Goal: Information Seeking & Learning: Learn about a topic

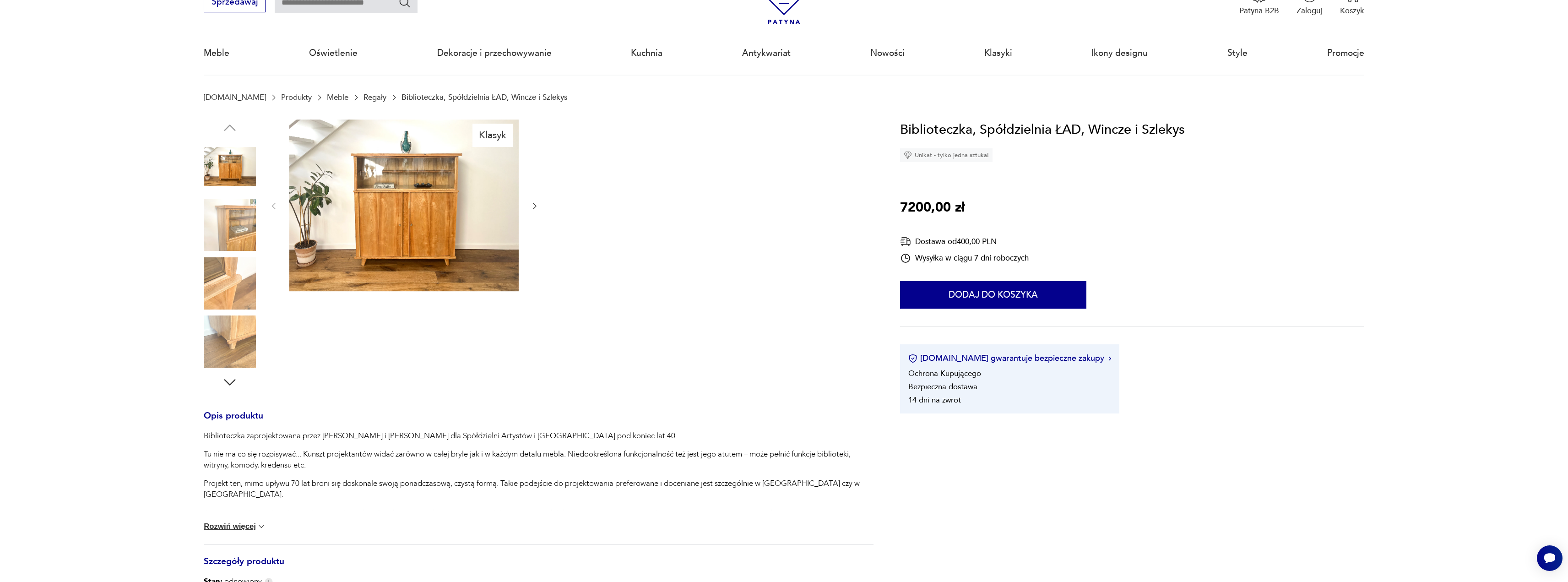
scroll to position [45, 0]
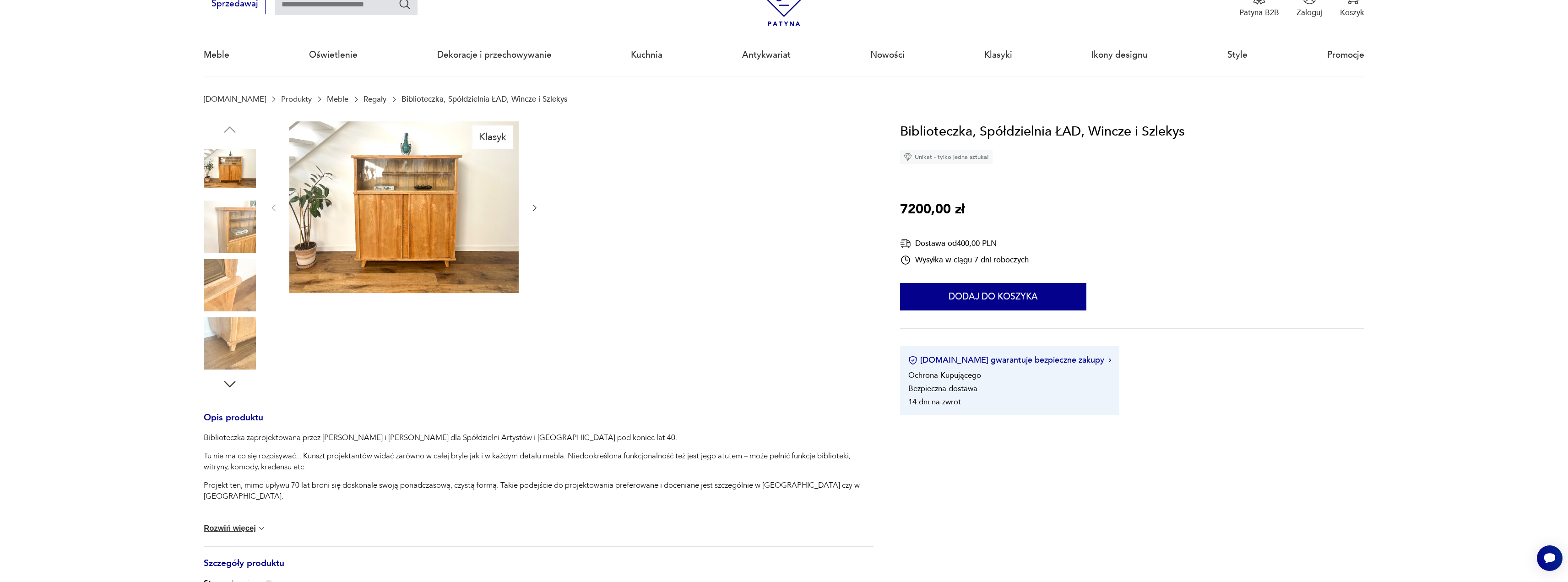
click at [404, 217] on img at bounding box center [404, 208] width 230 height 172
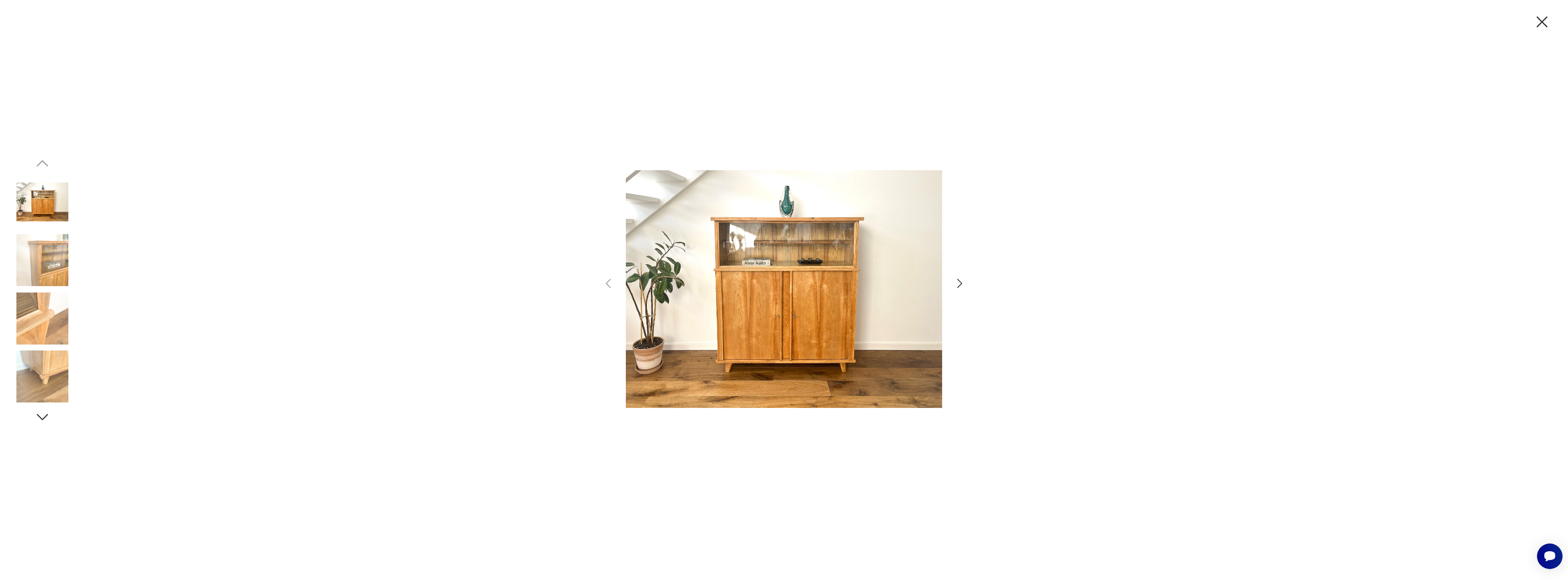
click at [959, 284] on icon "button" at bounding box center [959, 283] width 13 height 13
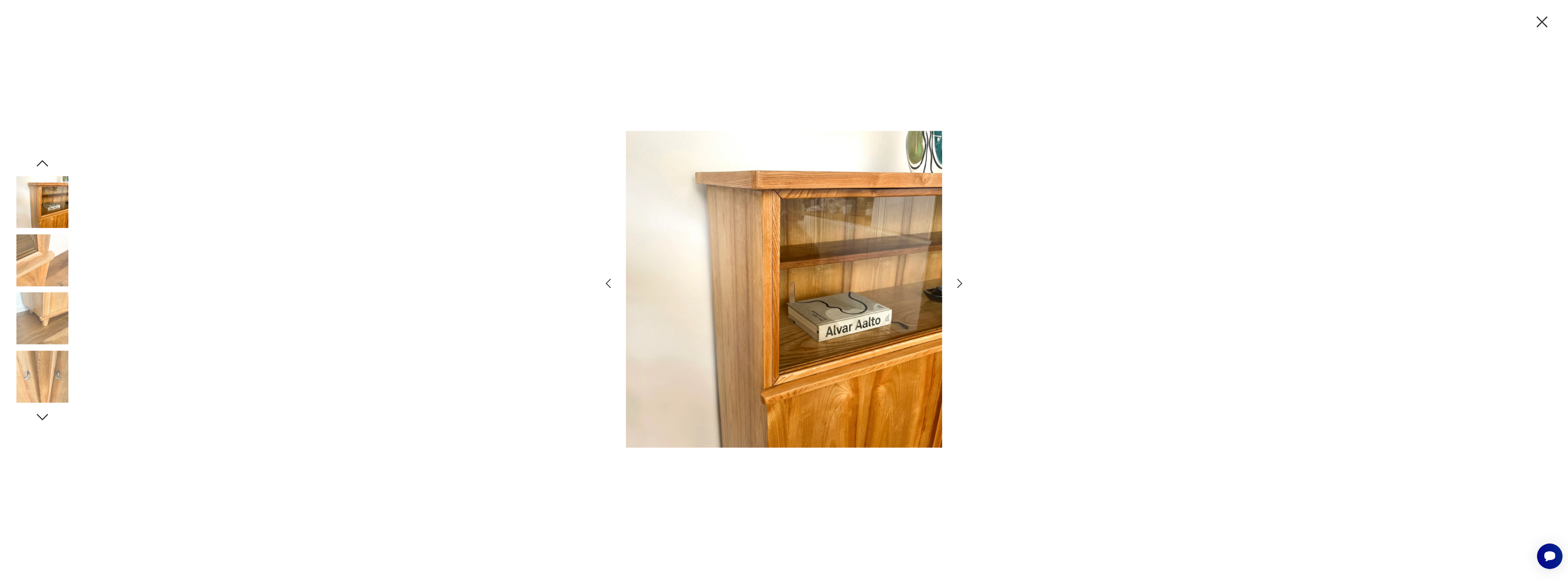
click at [959, 282] on icon "button" at bounding box center [959, 283] width 13 height 13
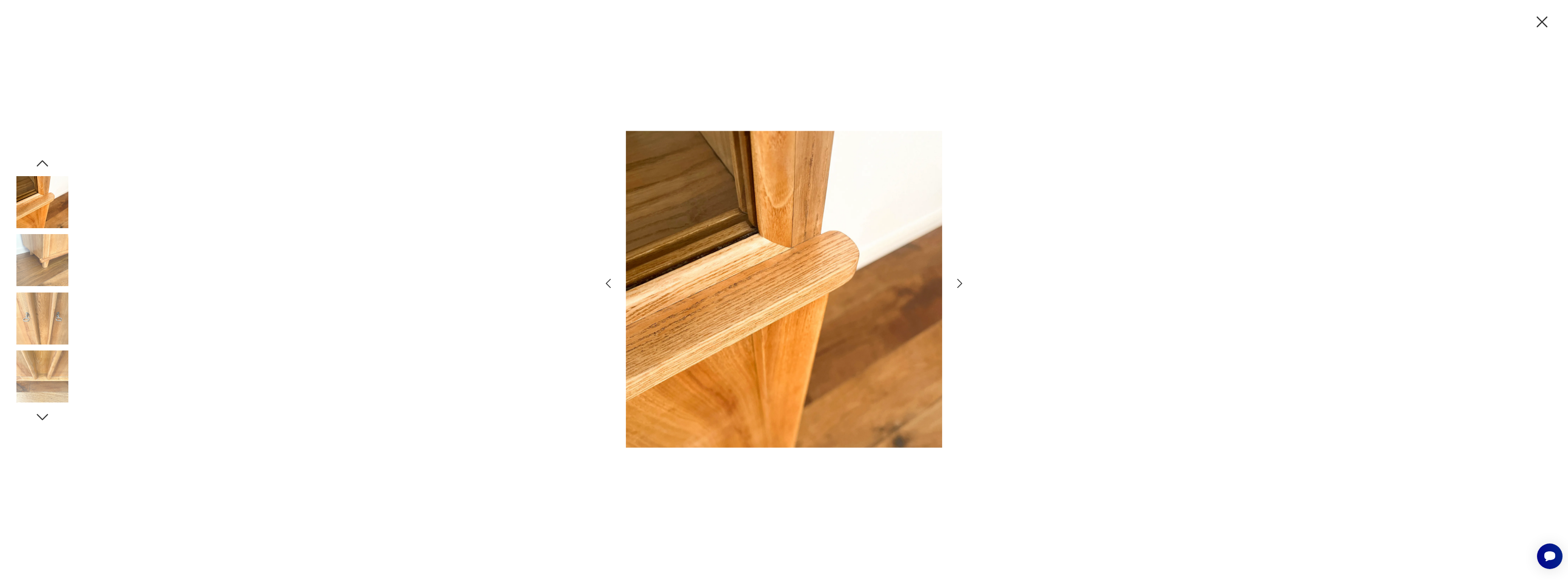
click at [959, 282] on icon "button" at bounding box center [959, 283] width 13 height 13
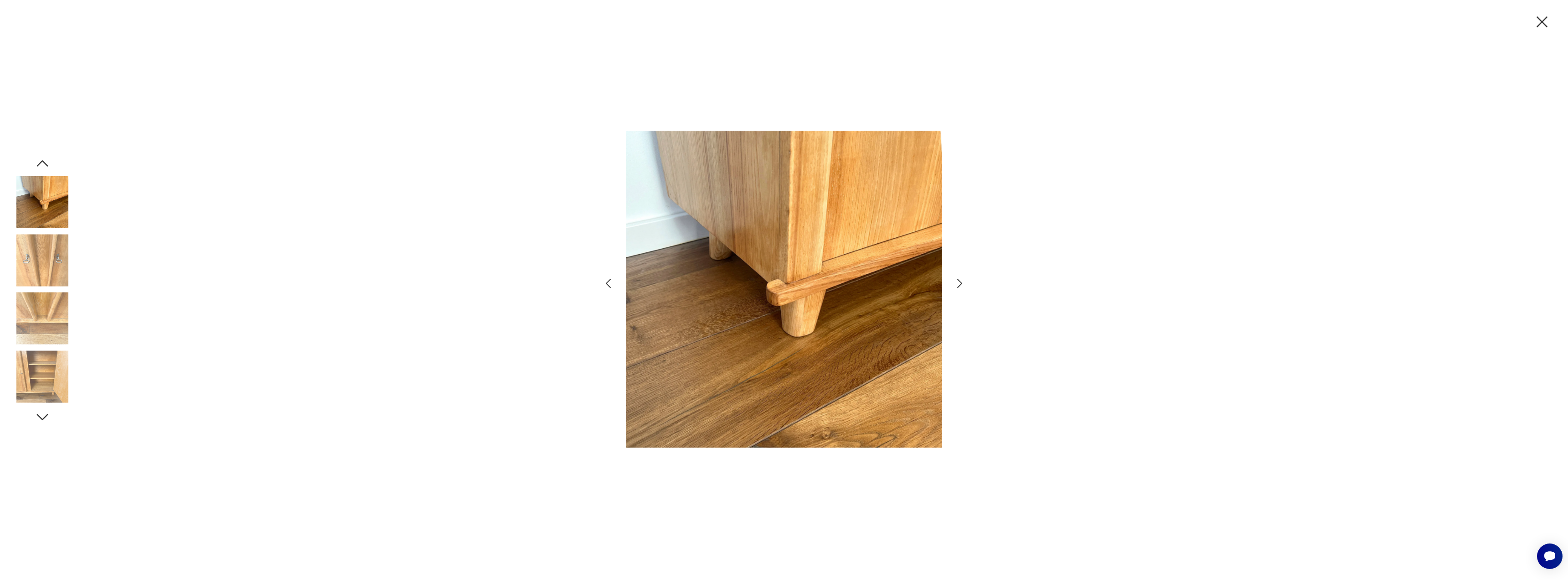
click at [959, 282] on icon "button" at bounding box center [959, 283] width 13 height 13
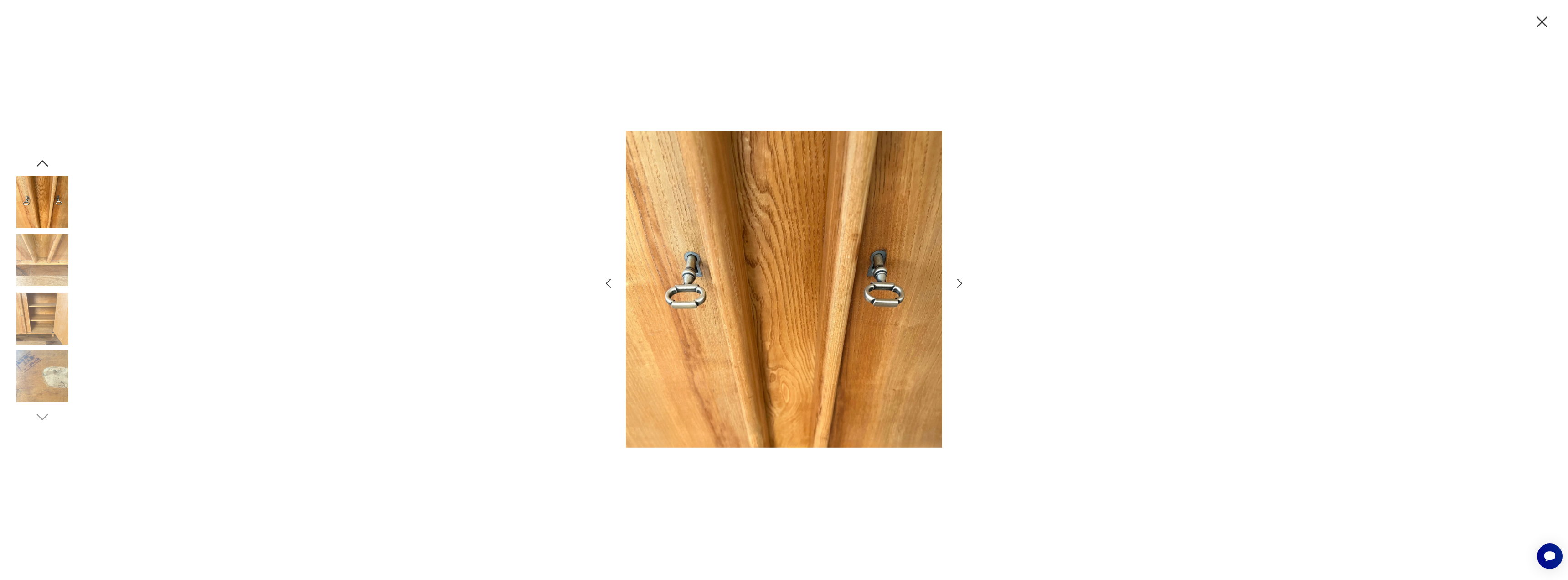
click at [959, 282] on icon "button" at bounding box center [959, 283] width 13 height 13
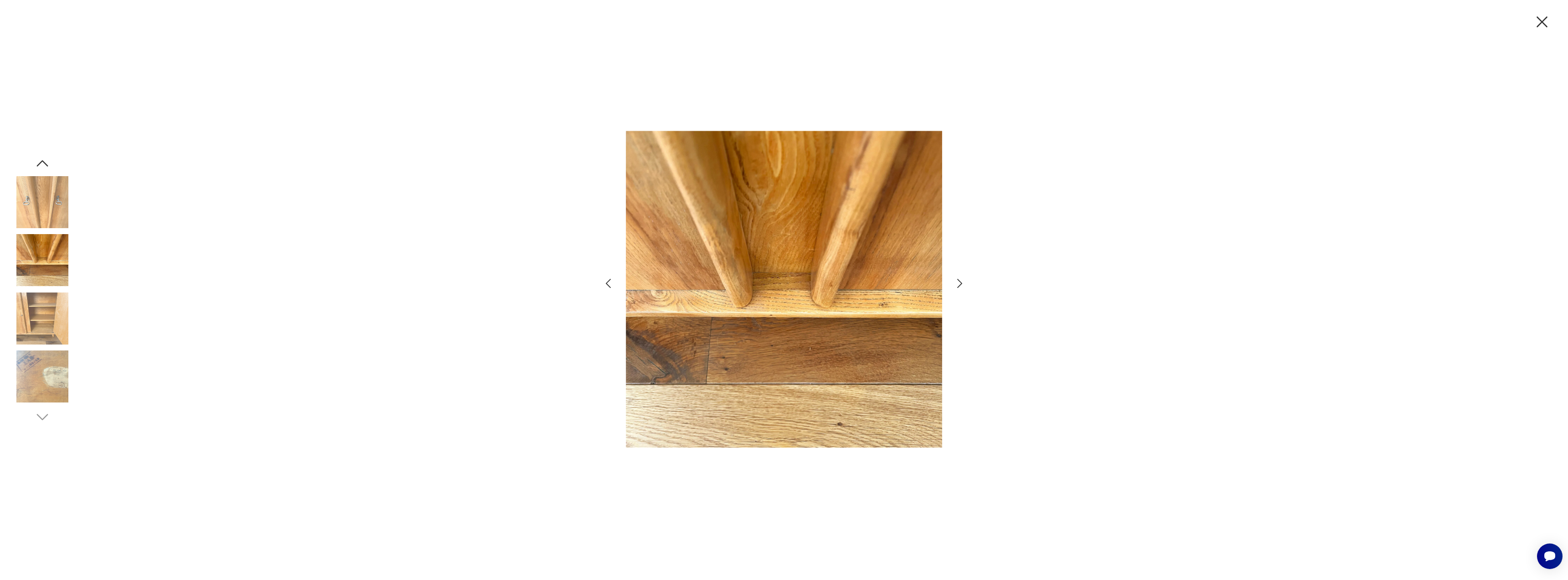
click at [959, 282] on icon "button" at bounding box center [959, 283] width 13 height 13
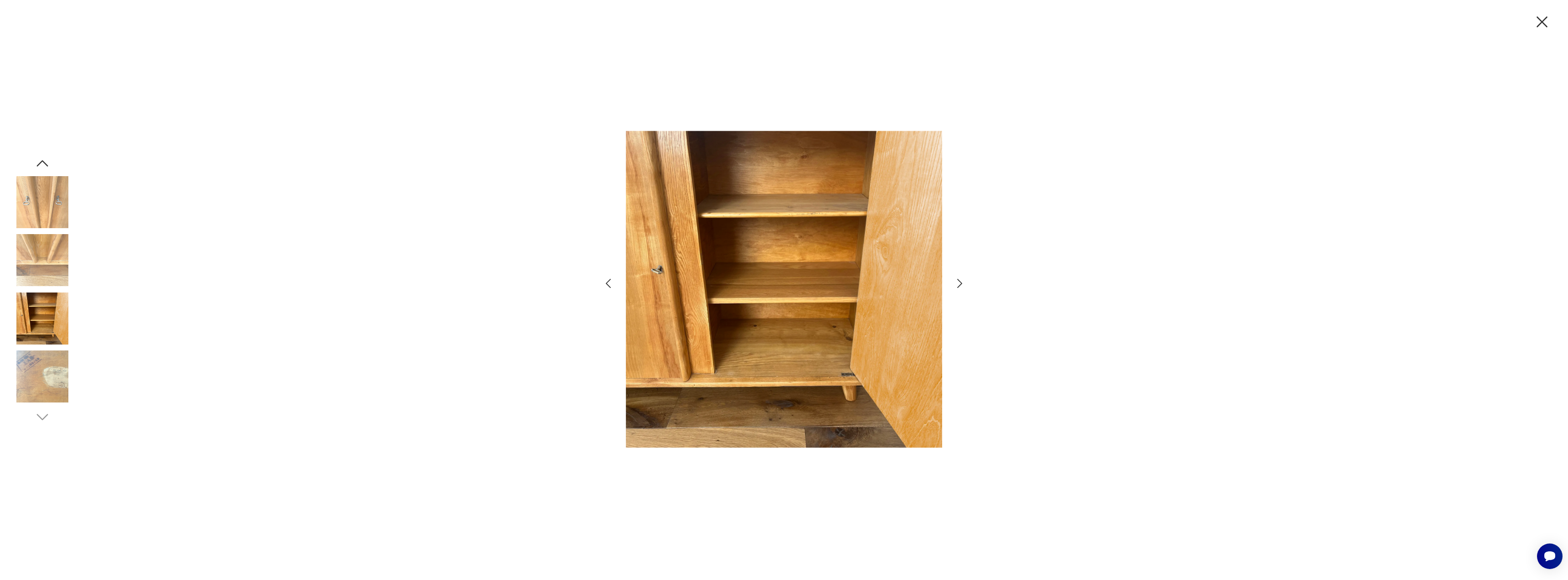
click at [959, 282] on icon "button" at bounding box center [959, 283] width 13 height 13
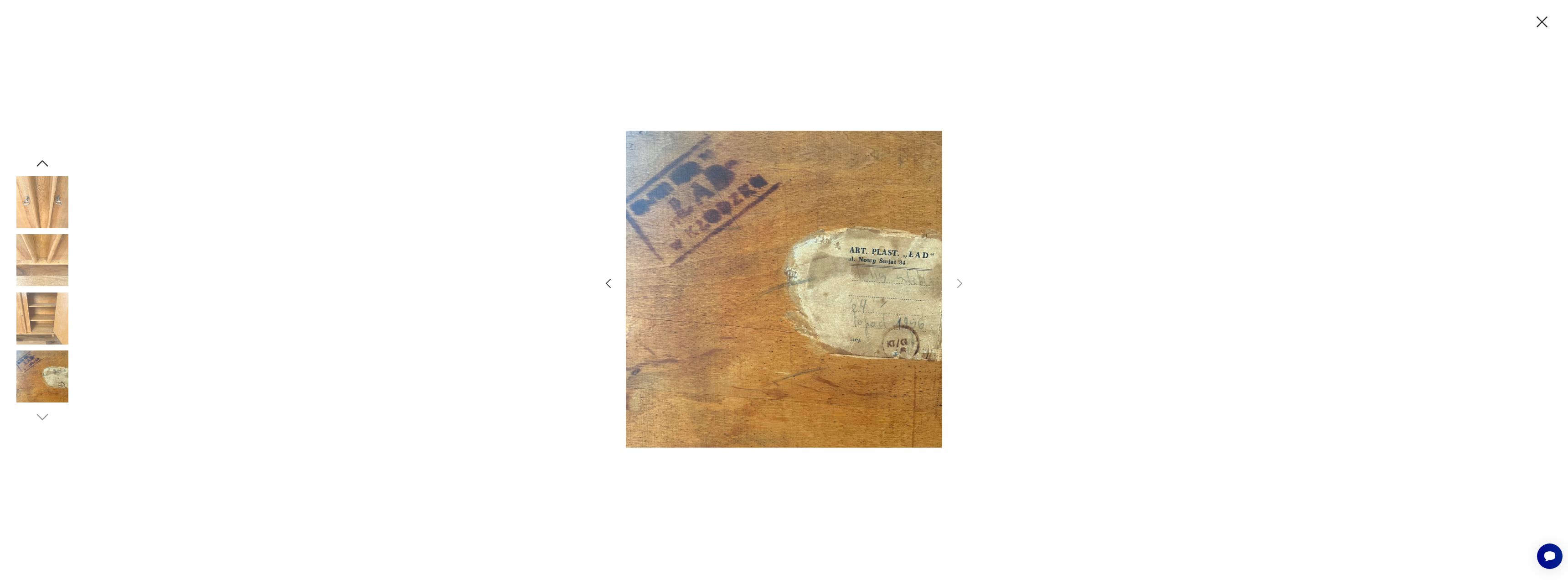
click at [1542, 22] on icon "button" at bounding box center [1542, 21] width 11 height 11
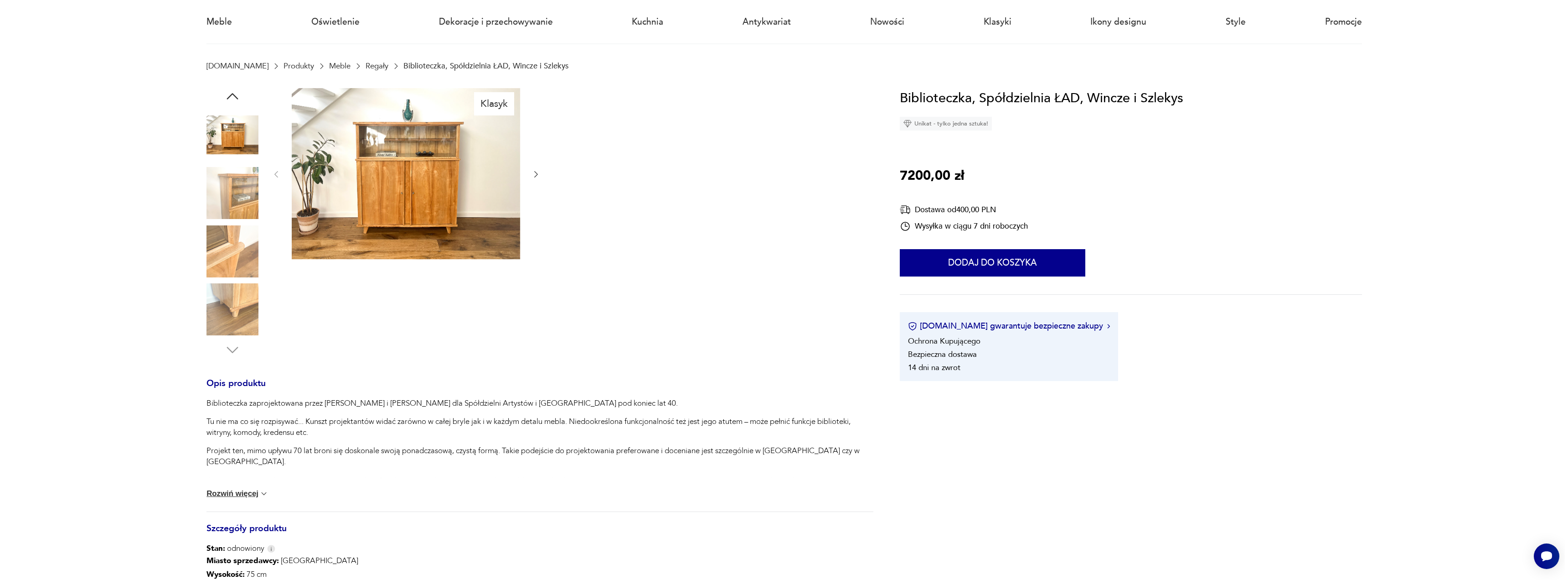
scroll to position [0, 0]
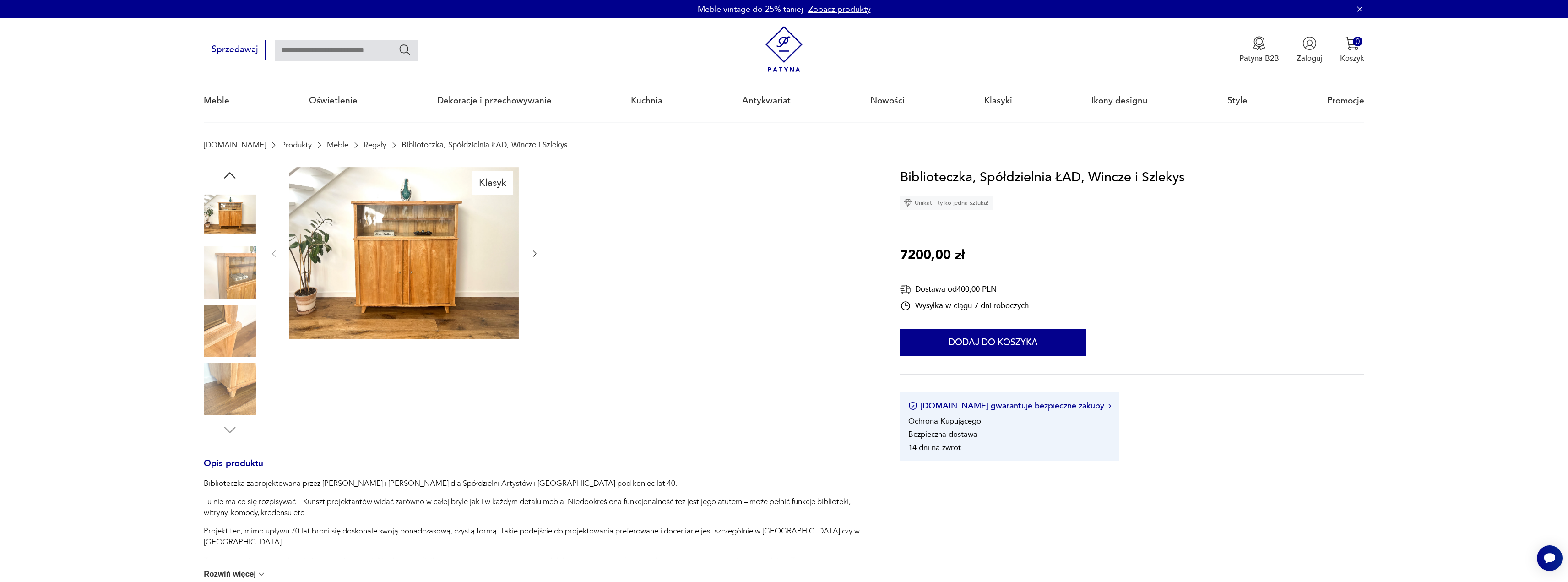
drag, startPoint x: 319, startPoint y: 48, endPoint x: 371, endPoint y: 47, distance: 52.0
click at [318, 48] on input "text" at bounding box center [346, 50] width 143 height 21
type input "*******"
click at [404, 53] on icon "Szukaj" at bounding box center [404, 49] width 11 height 11
type input "*******"
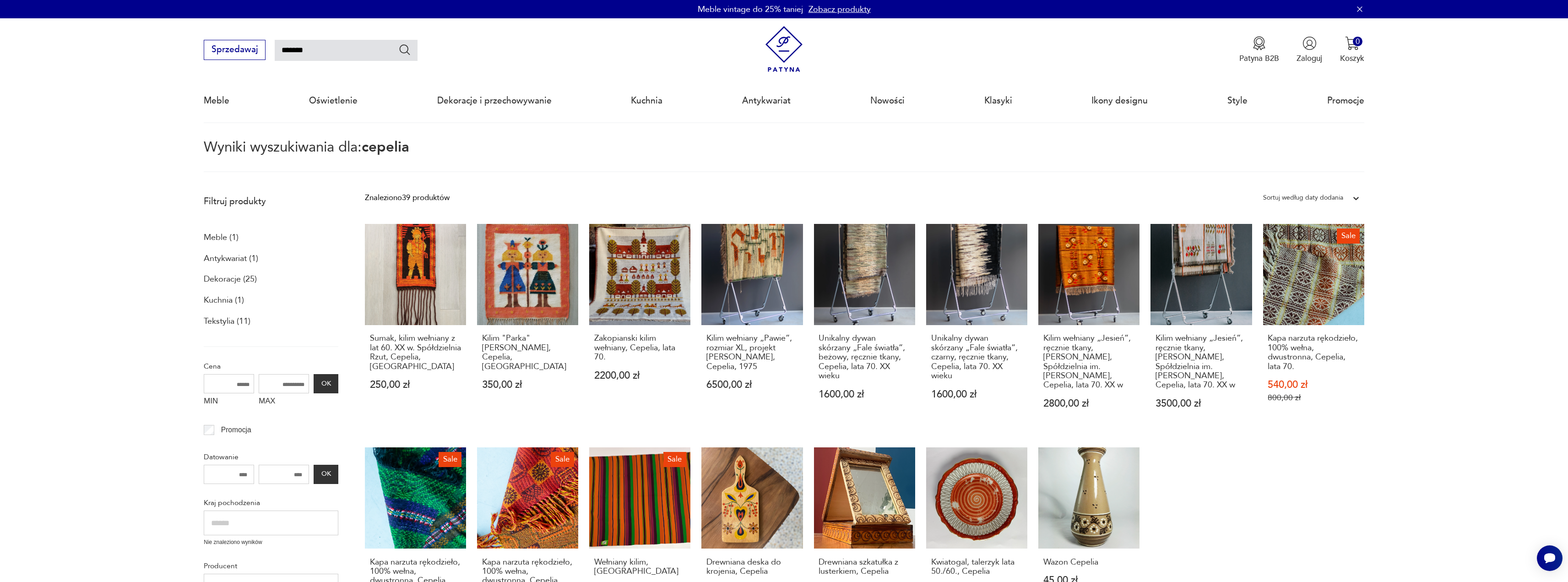
drag, startPoint x: 330, startPoint y: 6, endPoint x: 230, endPoint y: -1, distance: 100.2
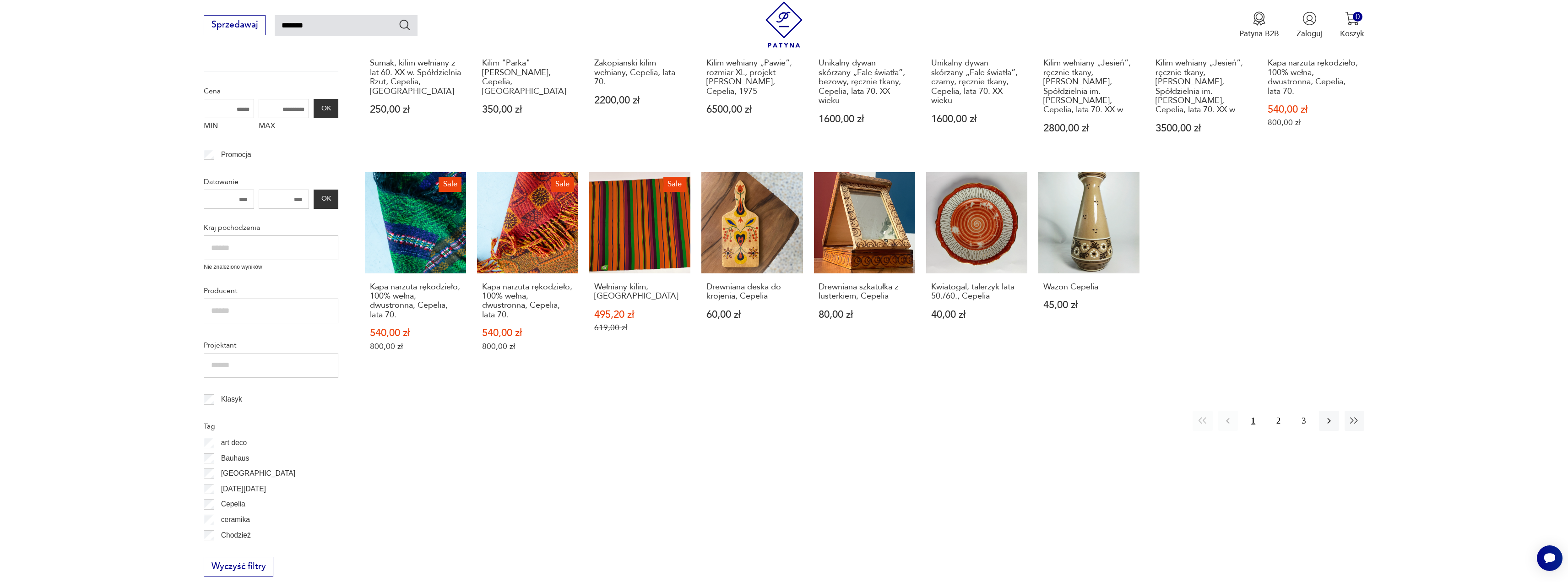
scroll to position [275, 0]
click at [1328, 424] on icon "button" at bounding box center [1329, 421] width 4 height 6
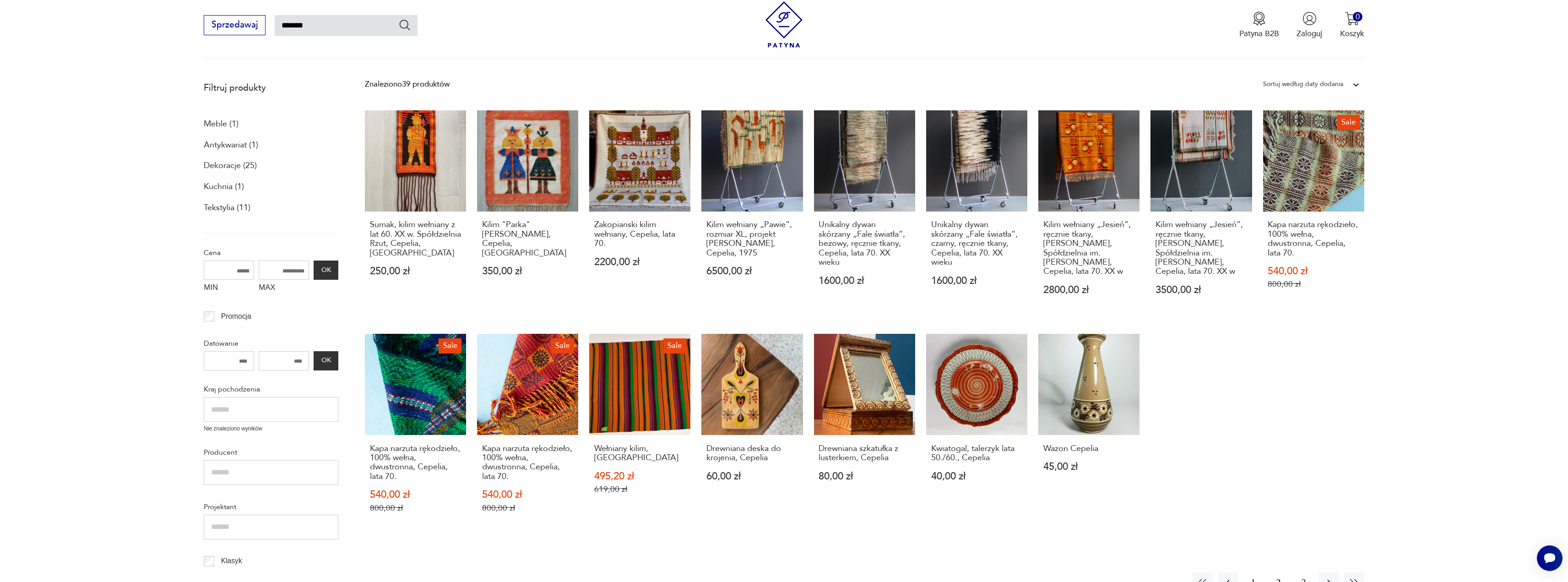
scroll to position [53, 0]
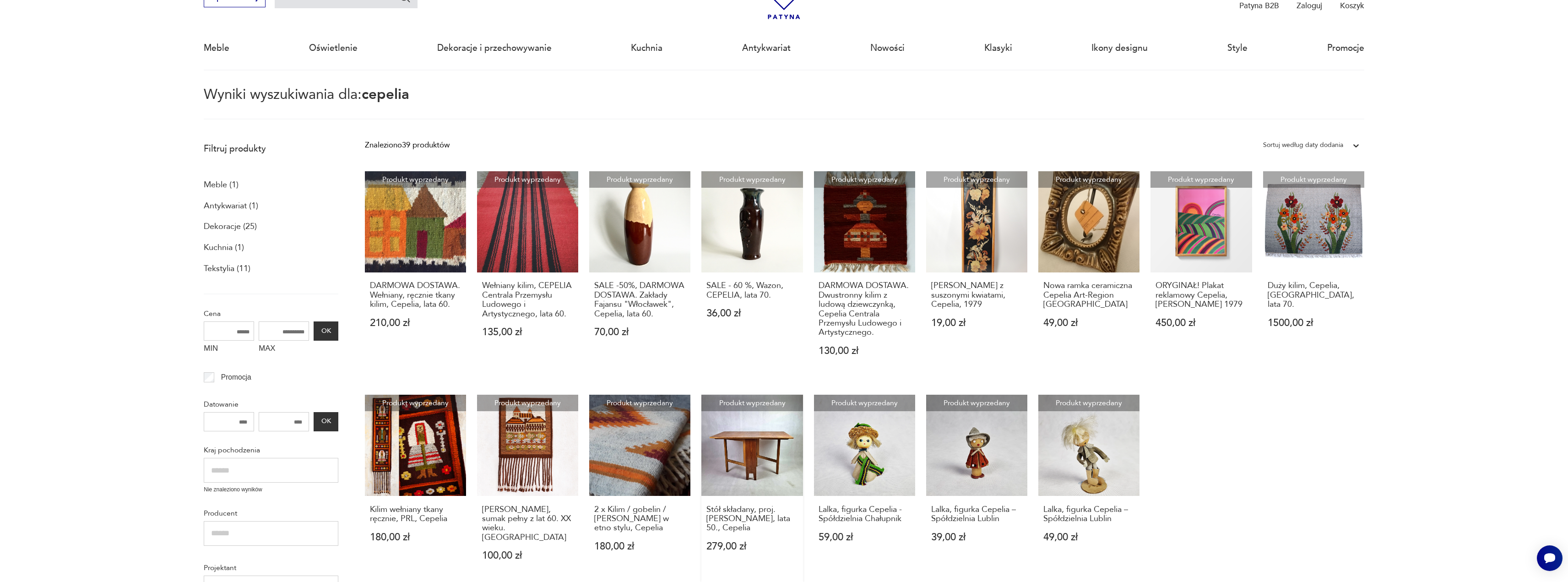
click at [751, 461] on link "Produkt wyprzedany Stół składany, proj. [PERSON_NAME], lata 50., Cepelia 279,00…" at bounding box center [752, 487] width 101 height 187
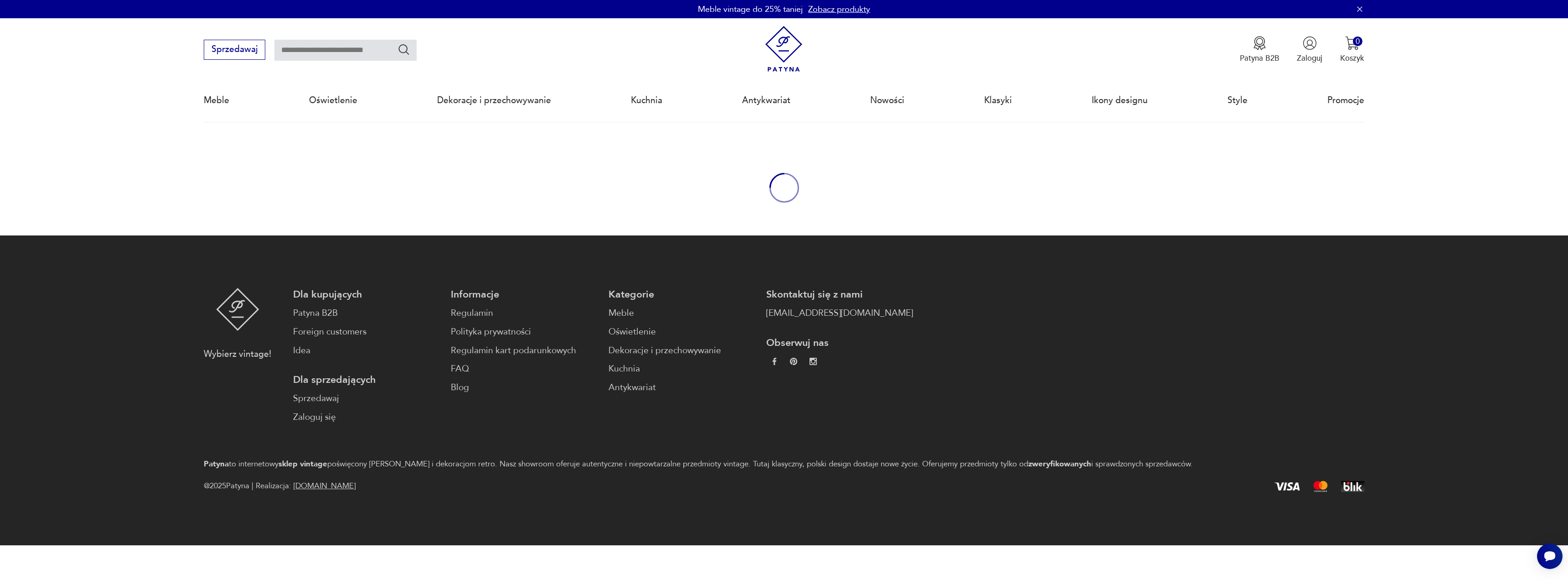
type input "*******"
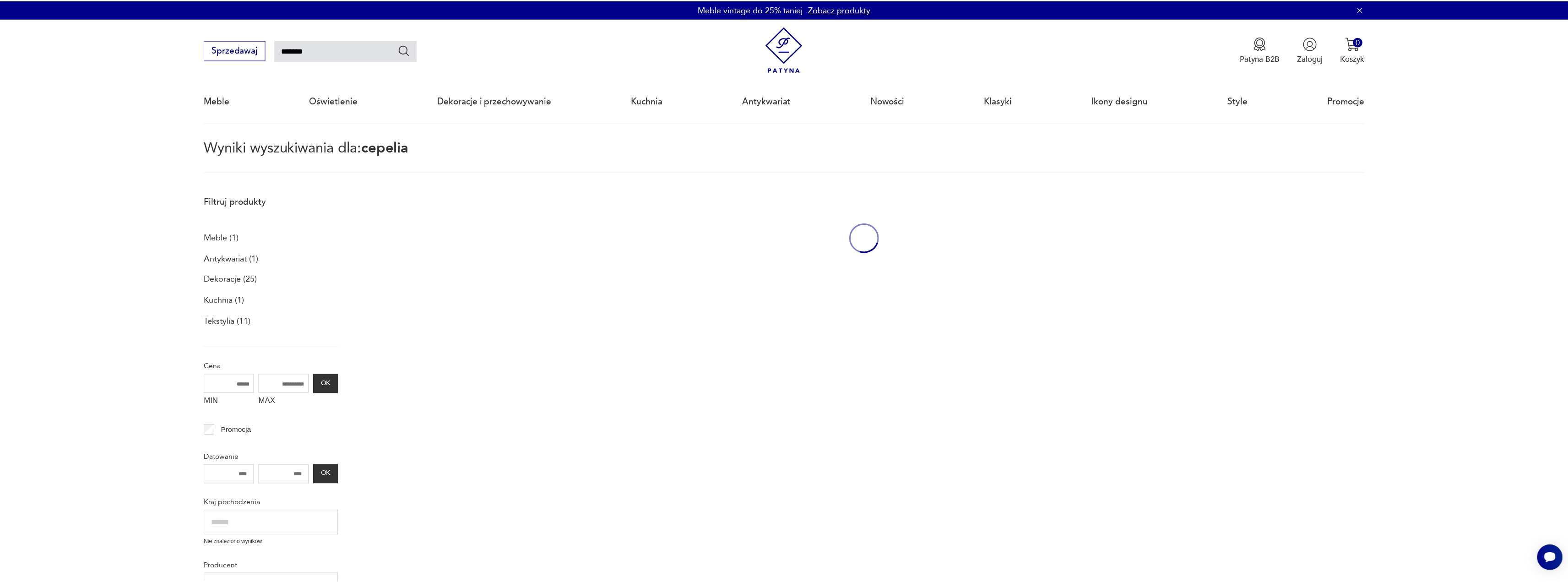
scroll to position [53, 0]
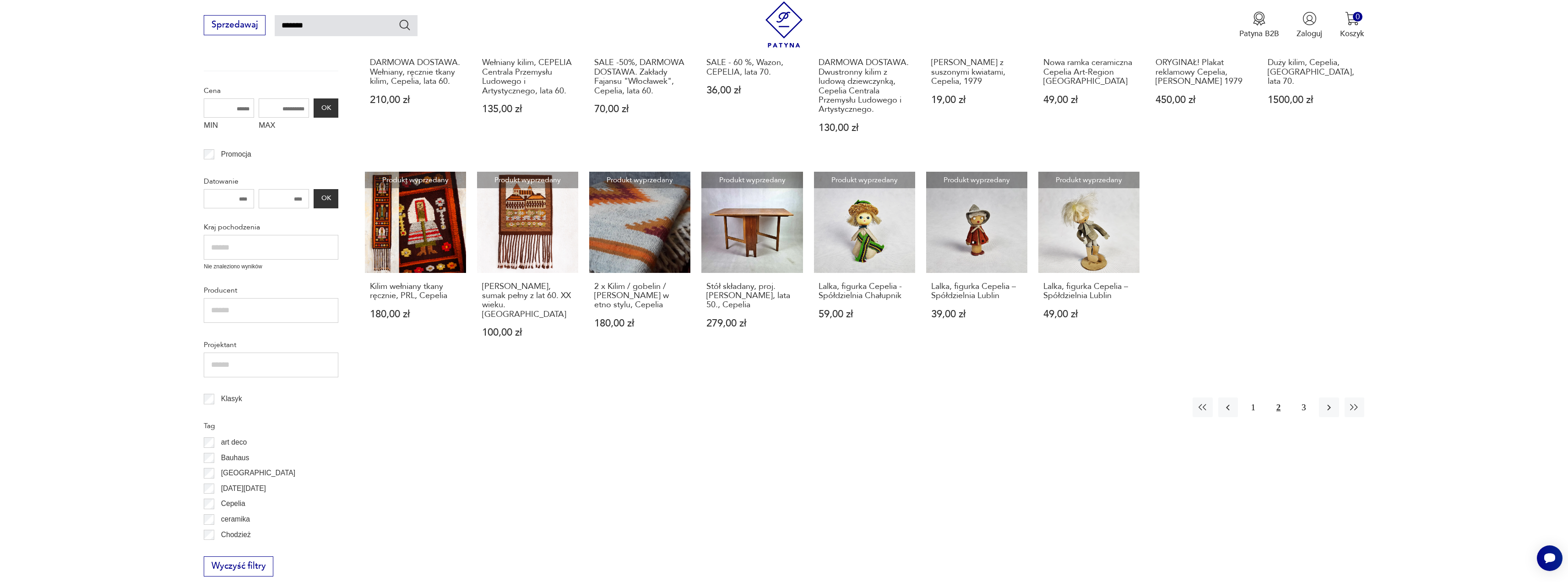
scroll to position [281, 0]
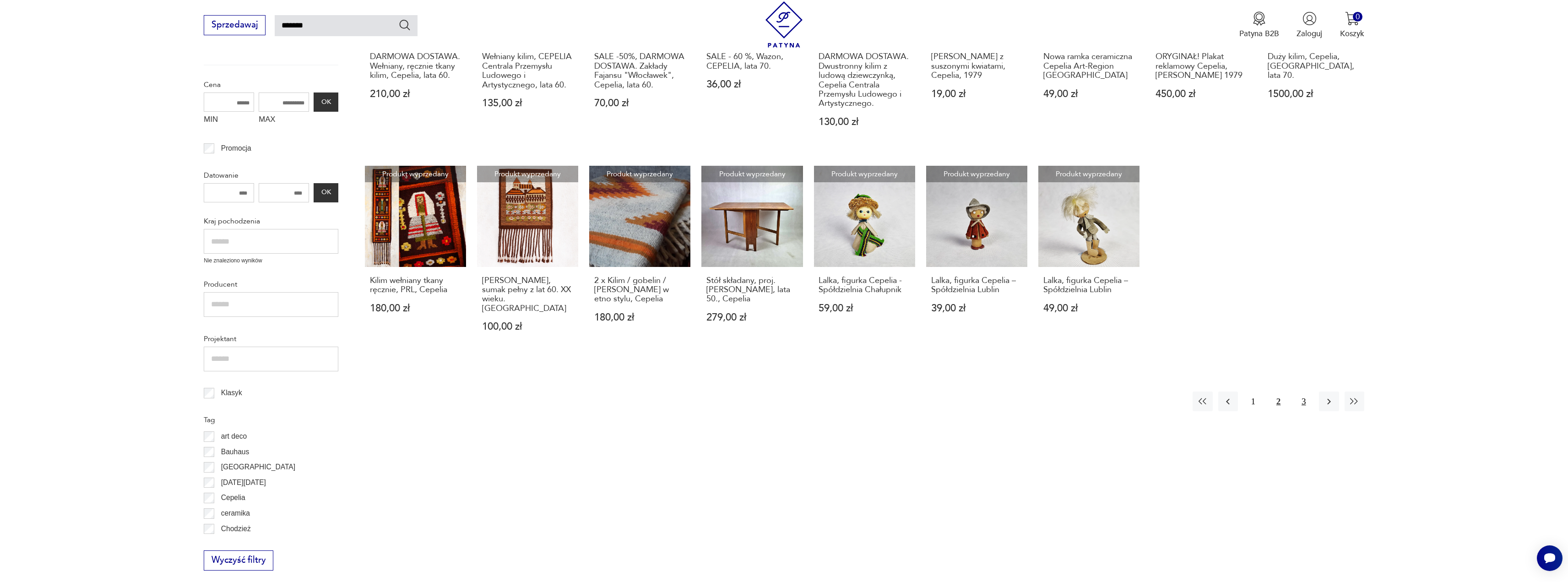
click at [1302, 393] on button "3" at bounding box center [1304, 402] width 20 height 20
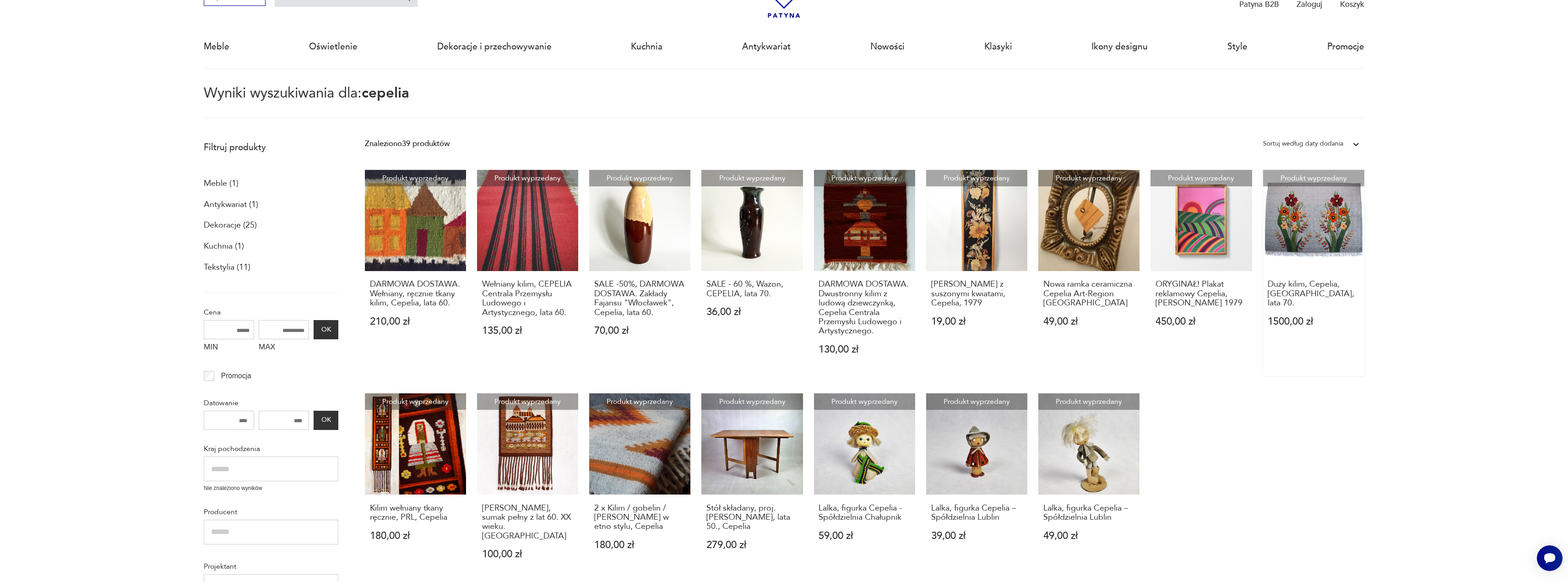
scroll to position [53, 0]
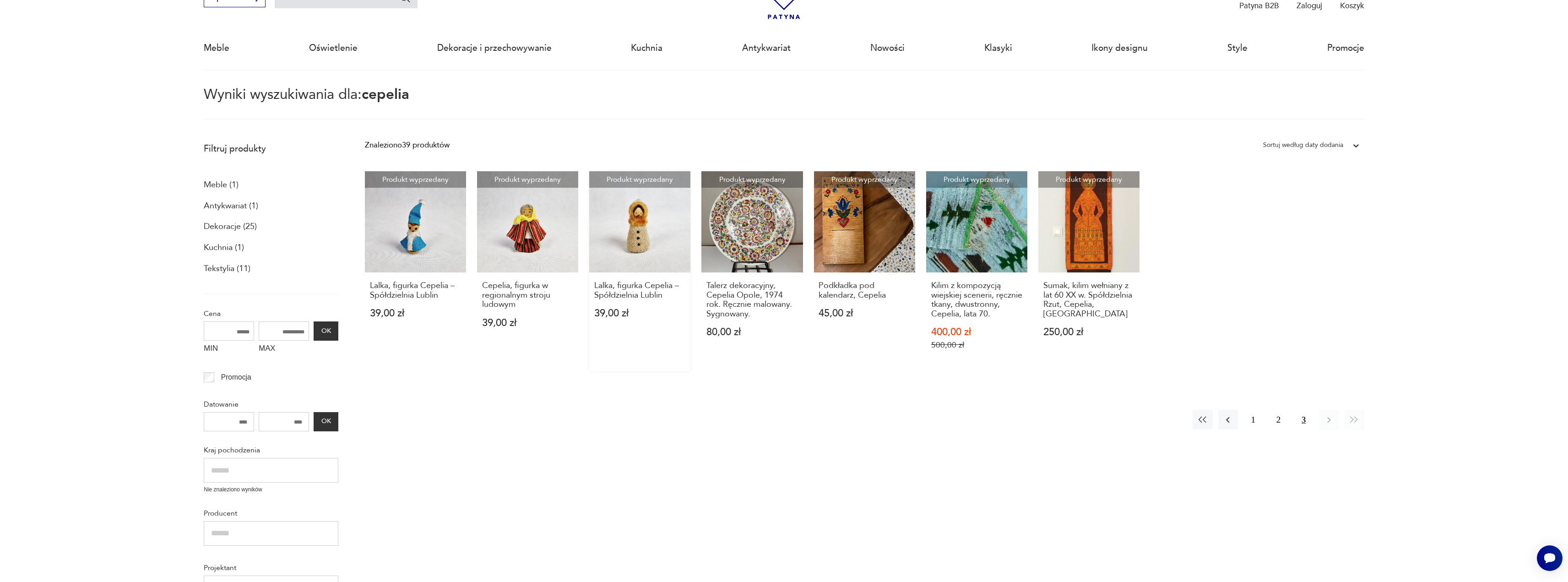
click at [639, 236] on link "Produkt wyprzedany Lalka, figurka Cepelia – Spółdzielnia Lublin 39,00 zł" at bounding box center [640, 271] width 101 height 200
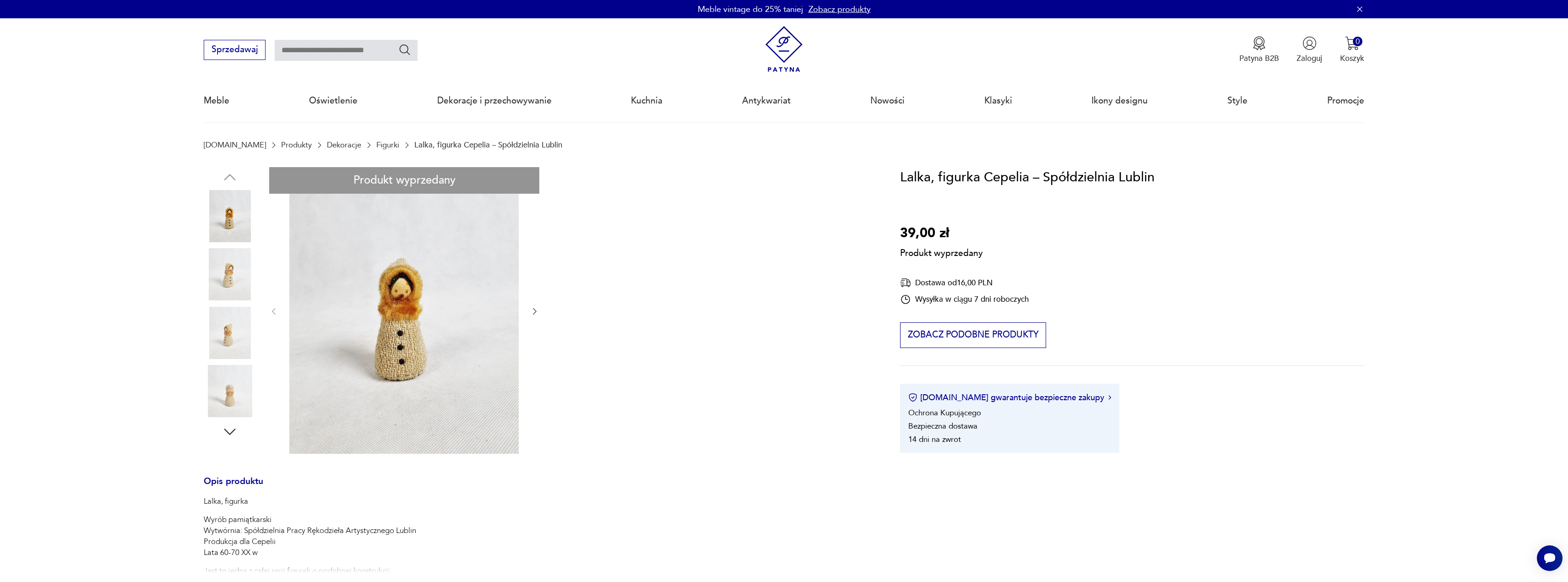
click at [227, 431] on div "Produkt wyprzedany Opis produktu Lalka, figurka Wyrób pamiątkarski Wytwórnia: S…" at bounding box center [539, 502] width 670 height 669
click at [227, 435] on div "Produkt wyprzedany Opis produktu Lalka, figurka Wyrób pamiątkarski Wytwórnia: S…" at bounding box center [539, 502] width 670 height 669
click at [227, 434] on div "Produkt wyprzedany Opis produktu Lalka, figurka Wyrób pamiątkarski Wytwórnia: S…" at bounding box center [539, 502] width 670 height 669
click at [227, 433] on div "Produkt wyprzedany Opis produktu Lalka, figurka Wyrób pamiątkarski Wytwórnia: S…" at bounding box center [539, 502] width 670 height 669
click at [535, 311] on div "Produkt wyprzedany Opis produktu Lalka, figurka Wyrób pamiątkarski Wytwórnia: S…" at bounding box center [539, 502] width 670 height 669
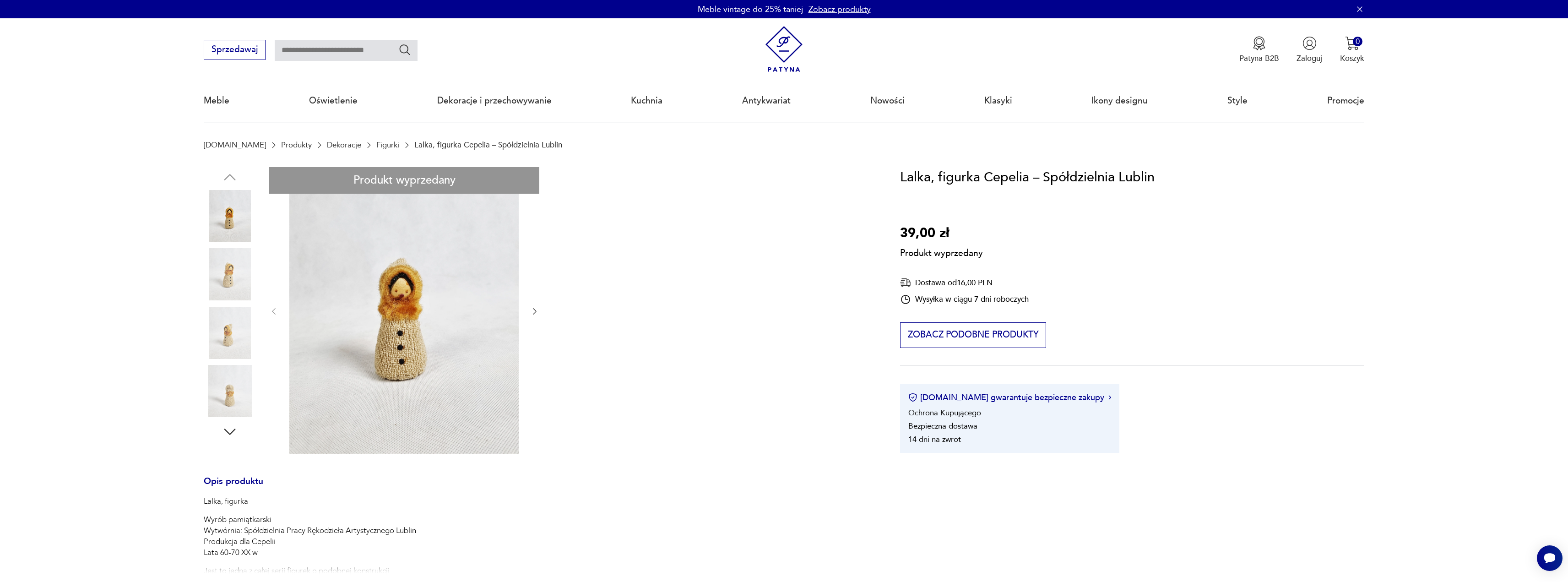
click at [532, 313] on div "Produkt wyprzedany Opis produktu Lalka, figurka Wyrób pamiątkarski Wytwórnia: S…" at bounding box center [539, 502] width 670 height 669
click at [533, 313] on div "Produkt wyprzedany Opis produktu Lalka, figurka Wyrób pamiątkarski Wytwórnia: S…" at bounding box center [539, 502] width 670 height 669
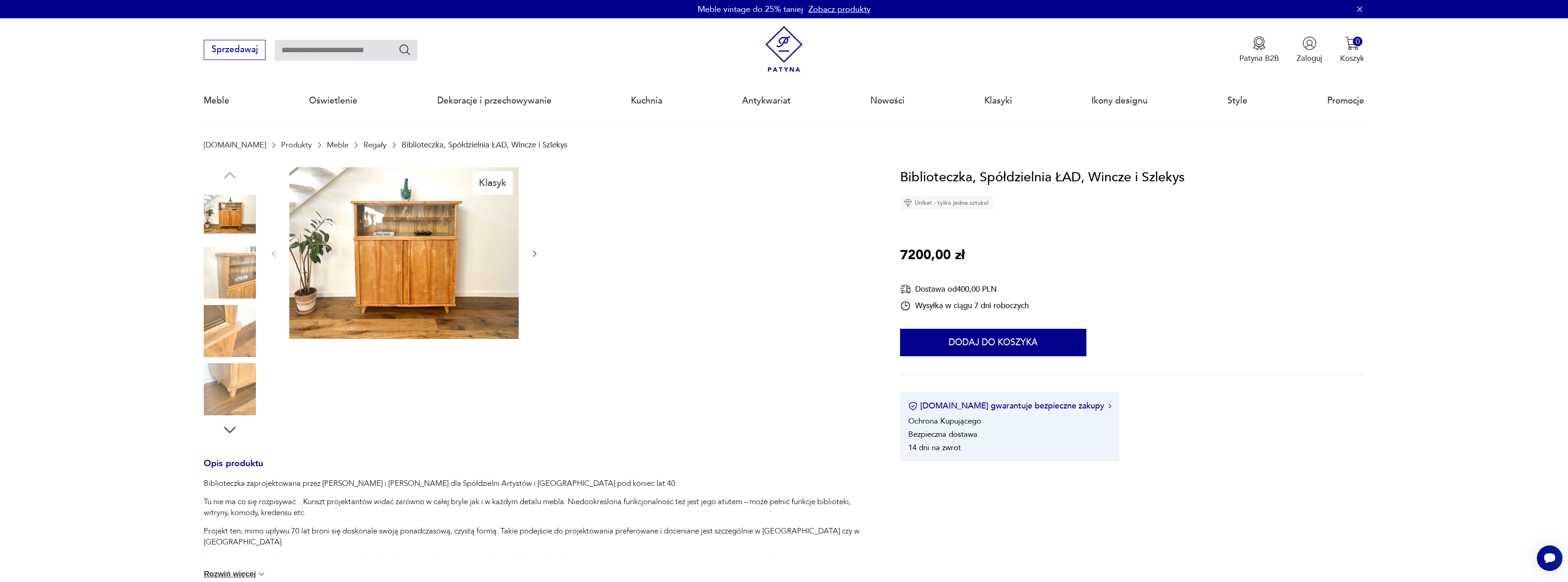
drag, startPoint x: 348, startPoint y: 48, endPoint x: 417, endPoint y: 51, distance: 69.1
click at [348, 48] on input "text" at bounding box center [346, 50] width 143 height 21
type input "***"
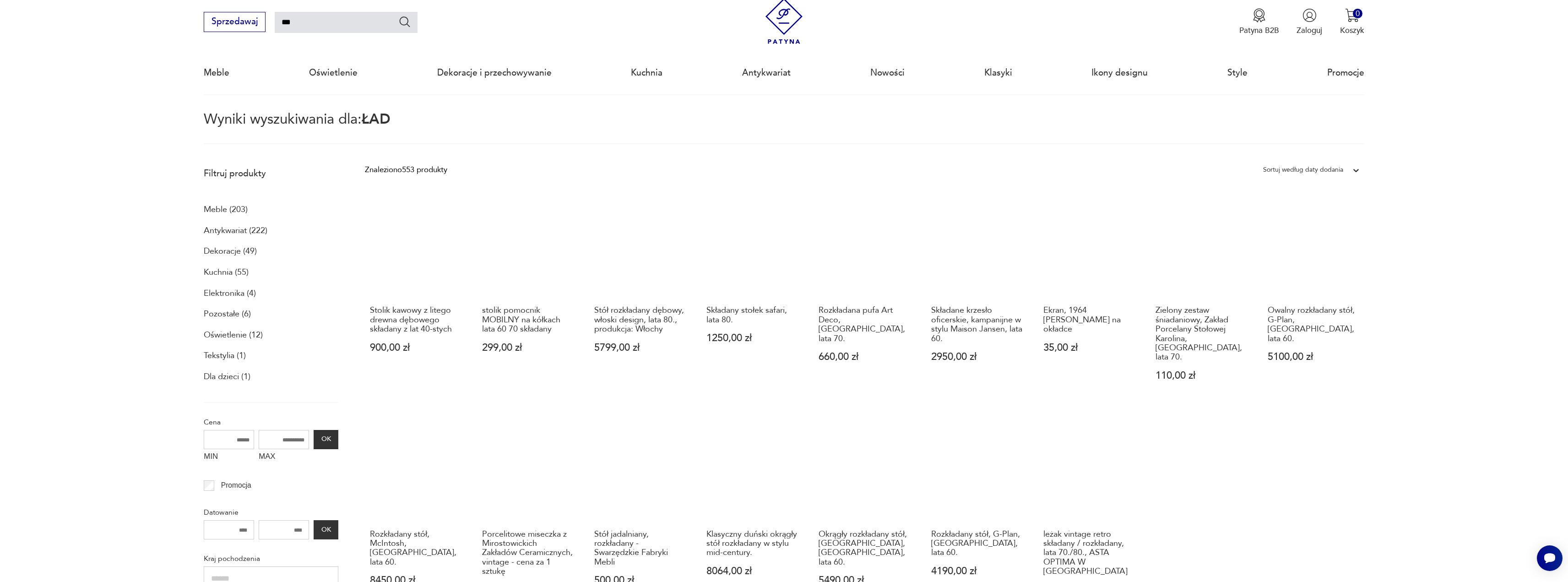
scroll to position [45, 0]
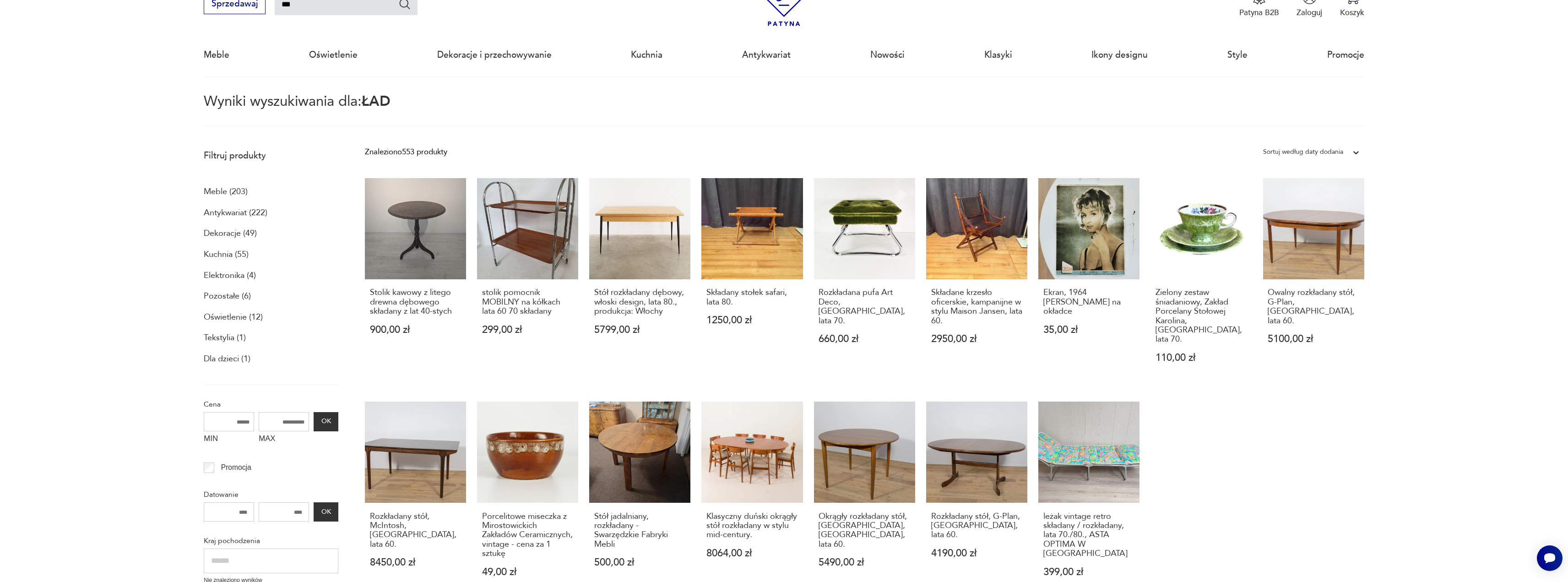
drag, startPoint x: 281, startPoint y: 4, endPoint x: 318, endPoint y: 3, distance: 37.0
click at [281, 4] on input "***" at bounding box center [346, 5] width 143 height 21
type input "**********"
click at [404, 6] on icon "Szukaj" at bounding box center [404, 4] width 14 height 14
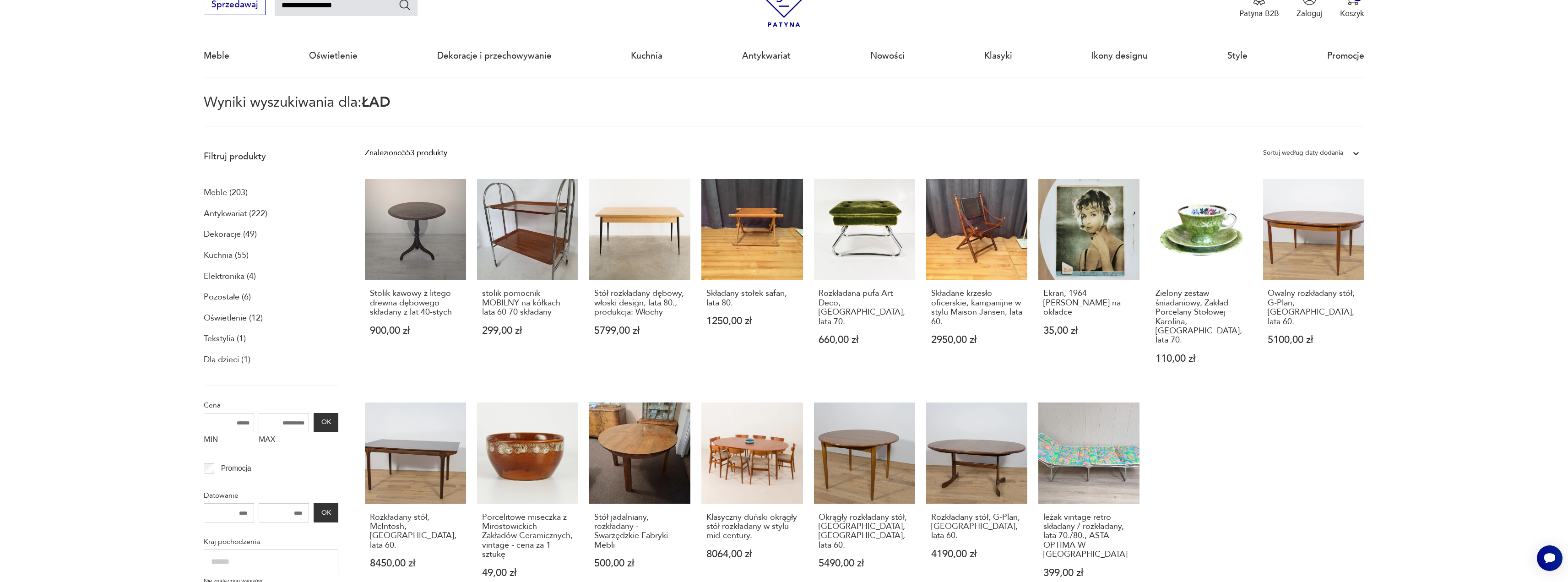
type input "**********"
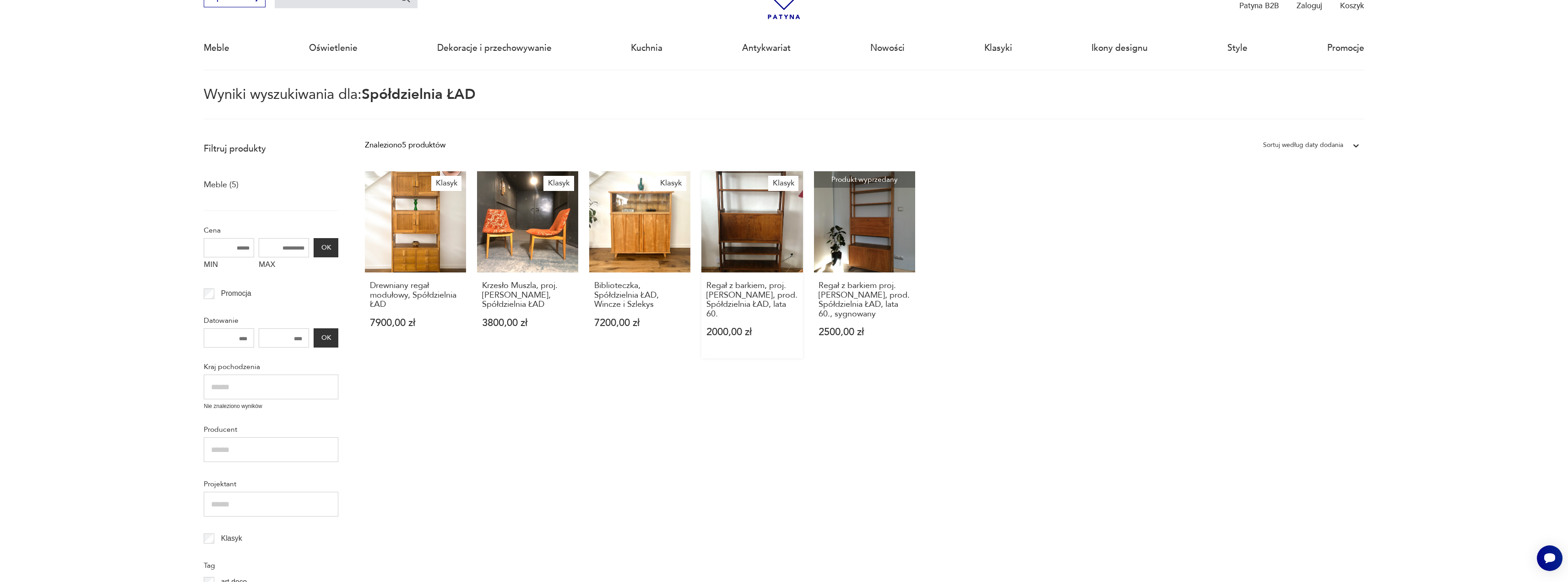
click at [741, 248] on link "Klasyk Regał z barkiem, proj. Hanny Lachert, prod. Spółdzielnia ŁAD, lata 60. 2…" at bounding box center [752, 264] width 101 height 187
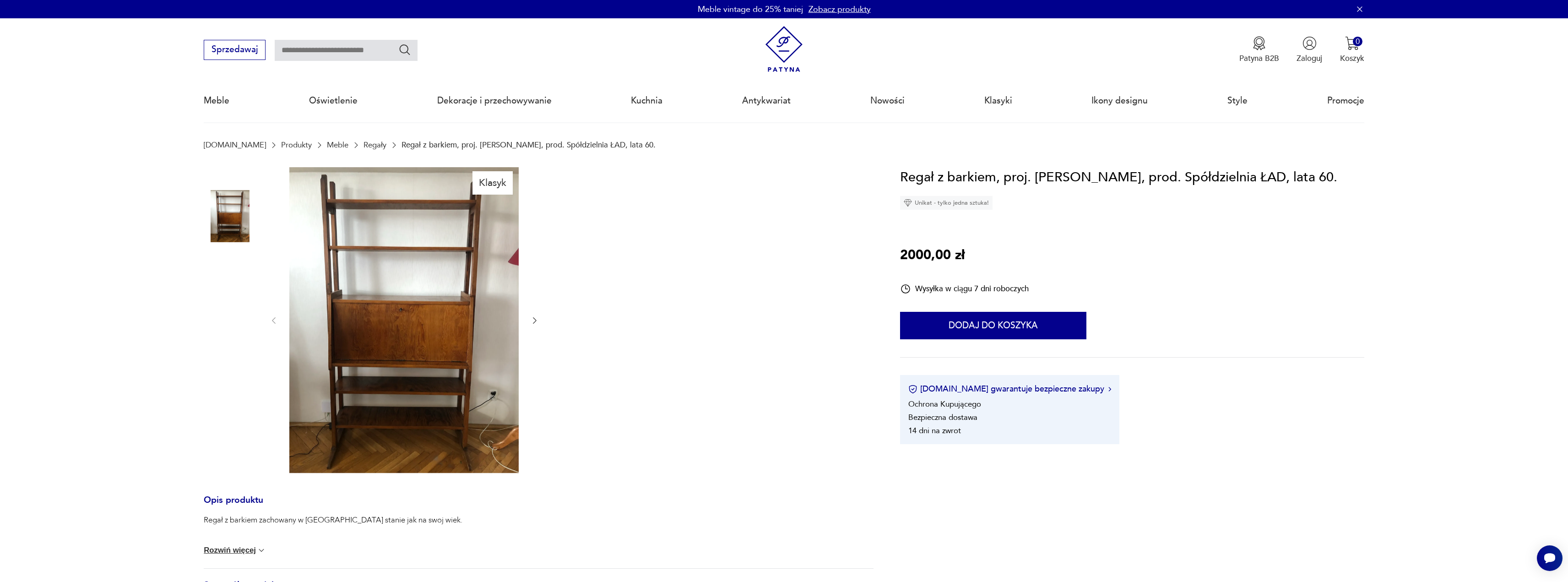
click at [242, 272] on img at bounding box center [230, 274] width 52 height 52
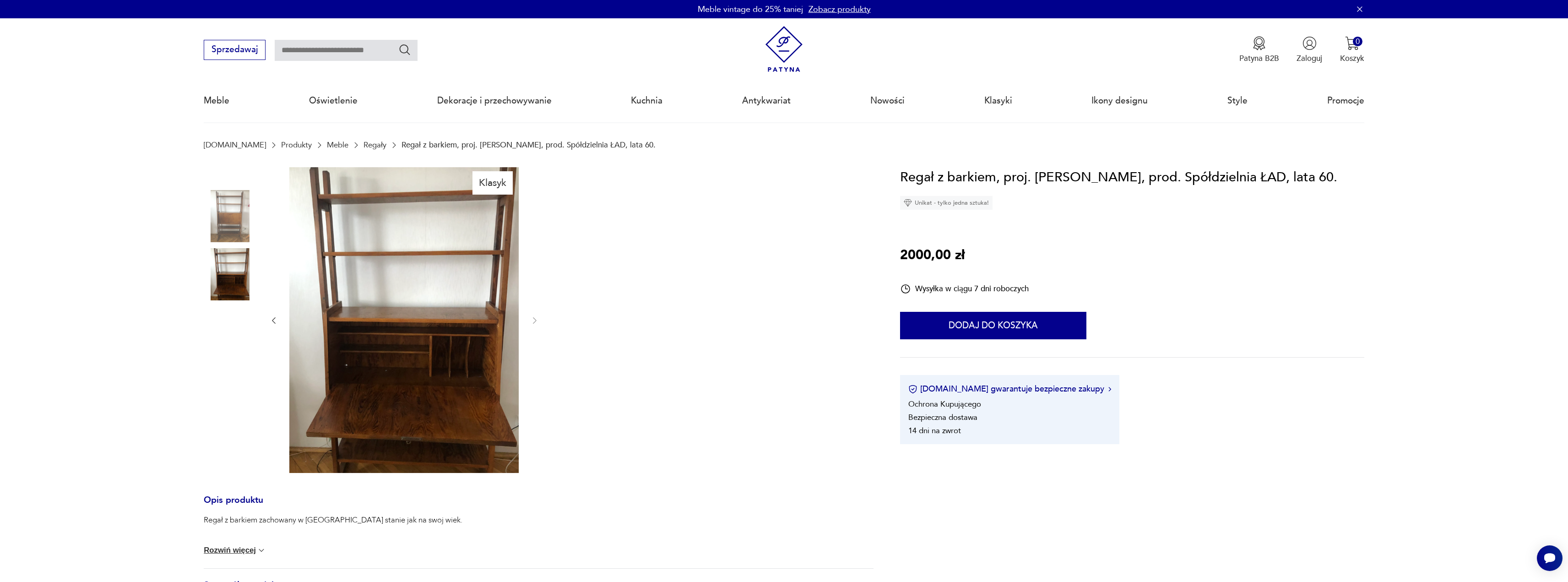
click at [223, 220] on img at bounding box center [230, 215] width 52 height 52
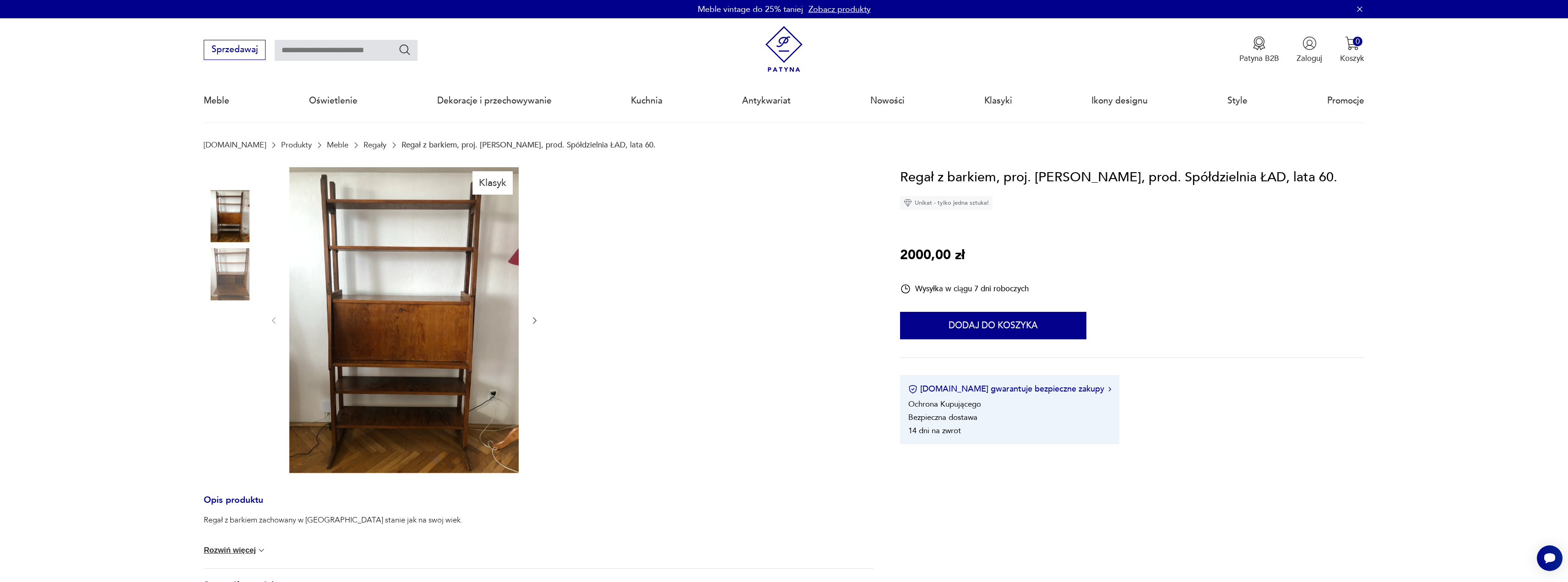
click at [397, 284] on img at bounding box center [404, 320] width 230 height 306
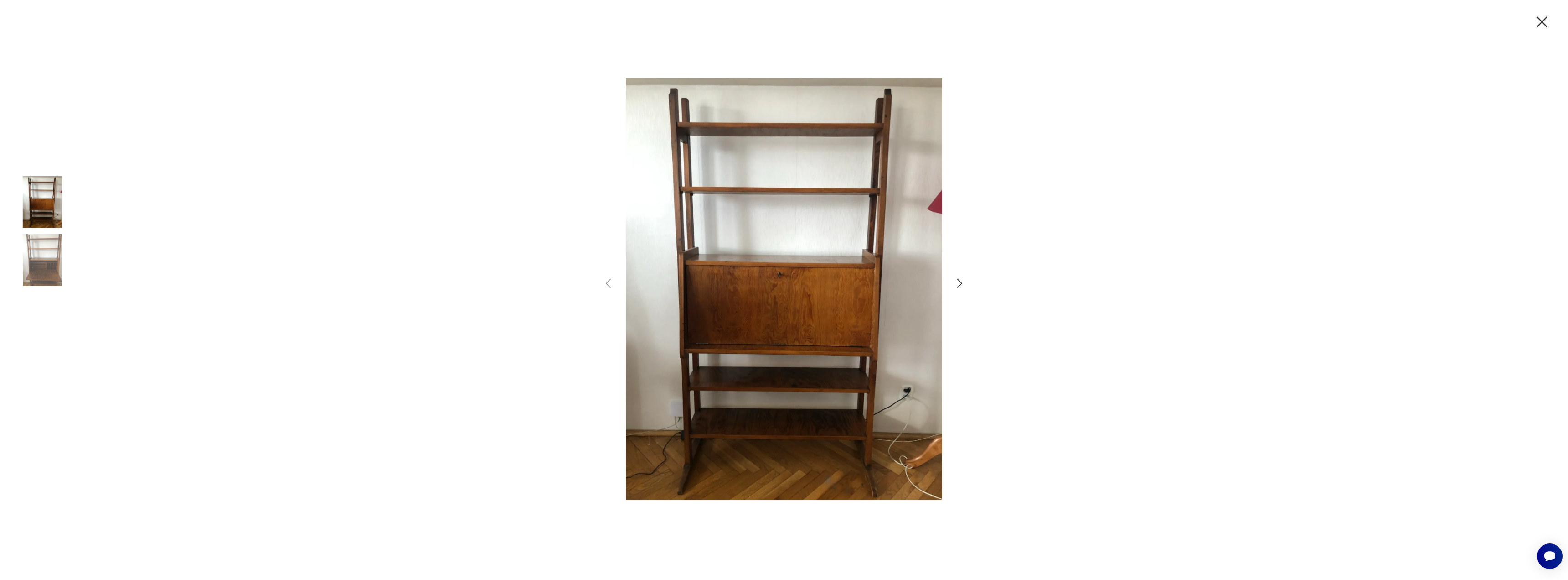
type input "**********"
